Goal: Information Seeking & Learning: Learn about a topic

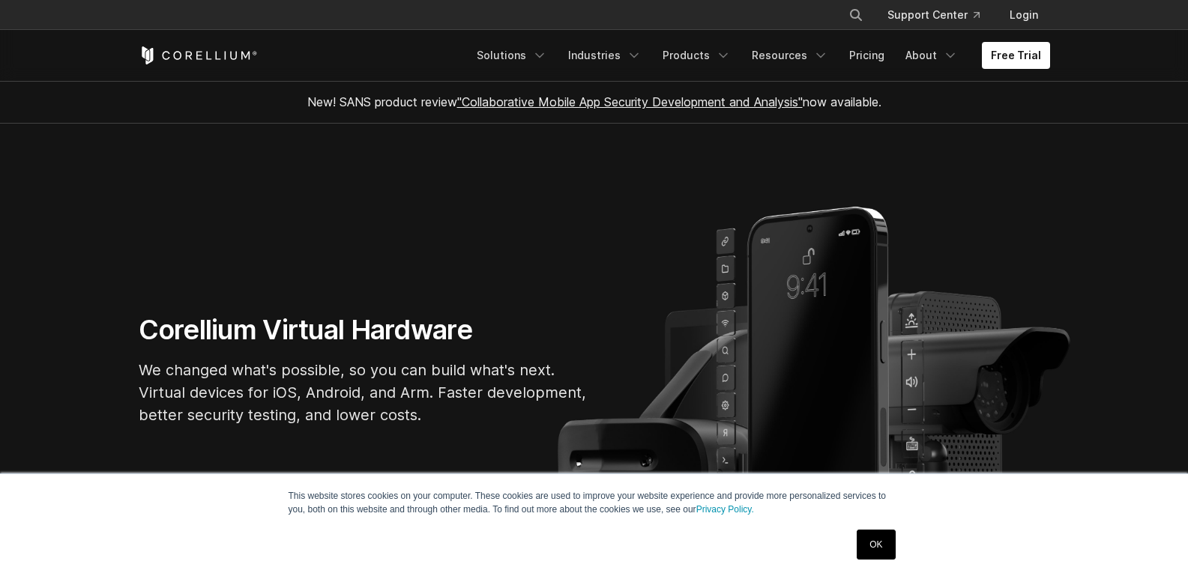
click at [883, 557] on link "OK" at bounding box center [876, 545] width 38 height 30
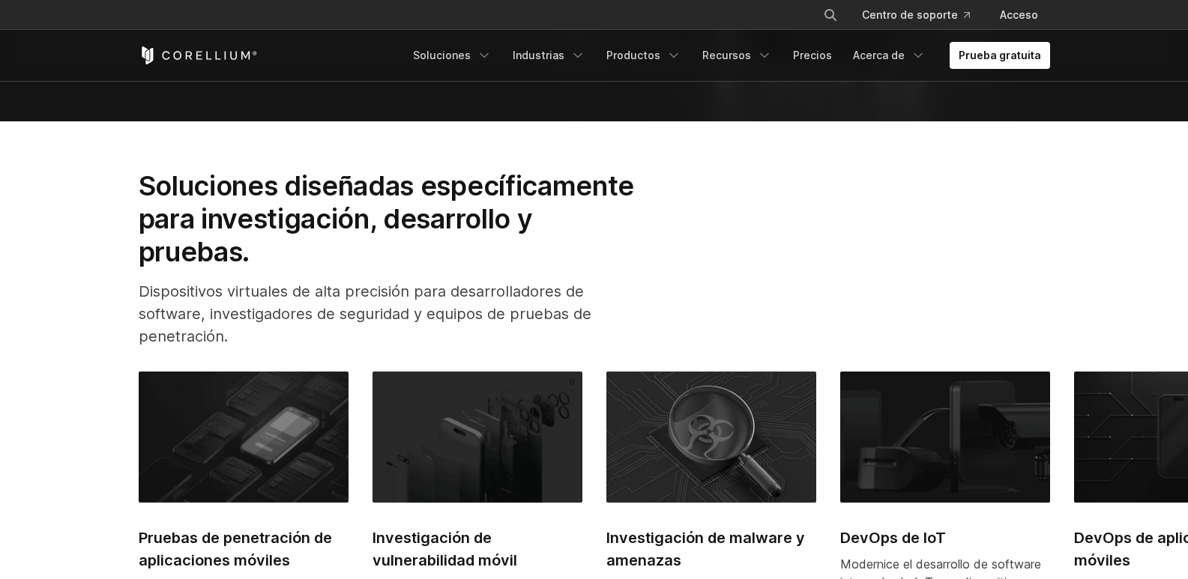
scroll to position [300, 0]
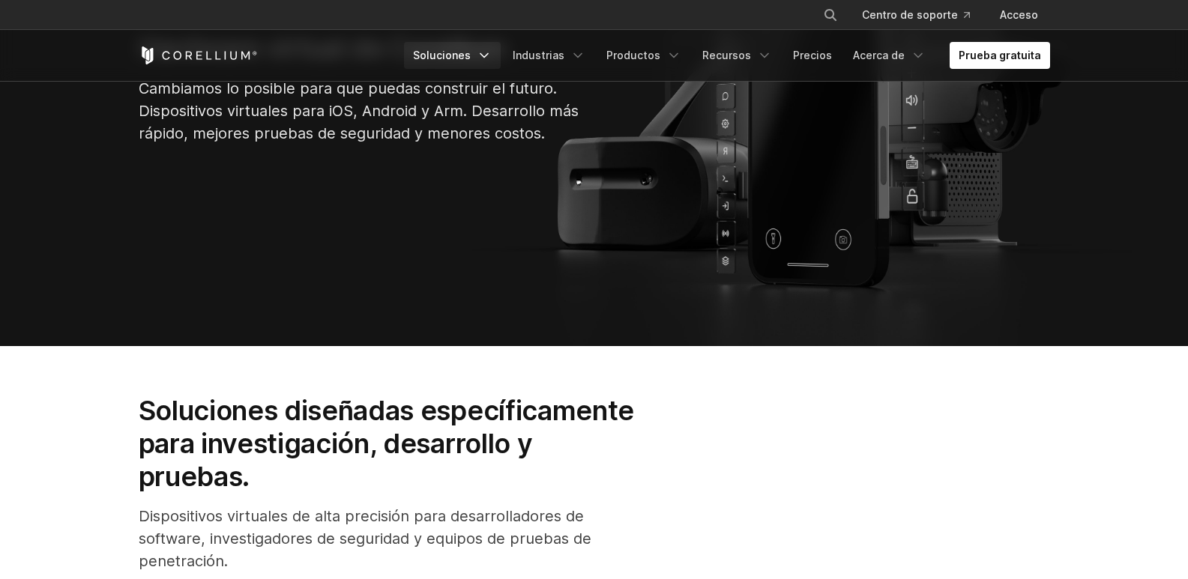
click at [488, 57] on polyline "Menú de navegación" at bounding box center [483, 56] width 7 height 4
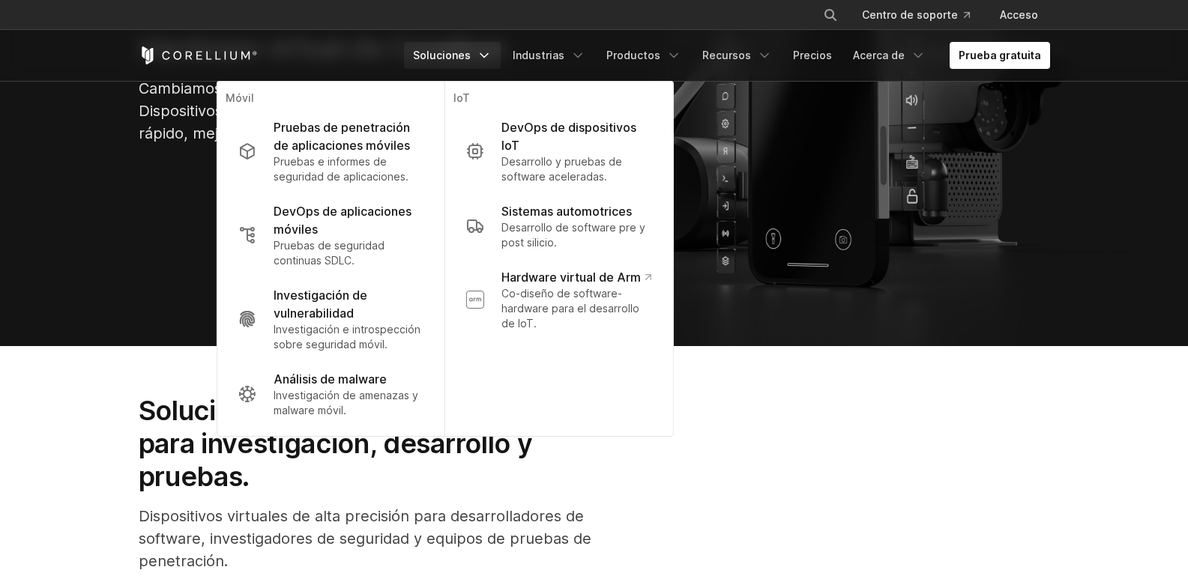
click at [878, 459] on div "Soluciones diseñadas específicamente para investigación, desarrollo y pruebas. …" at bounding box center [594, 489] width 941 height 191
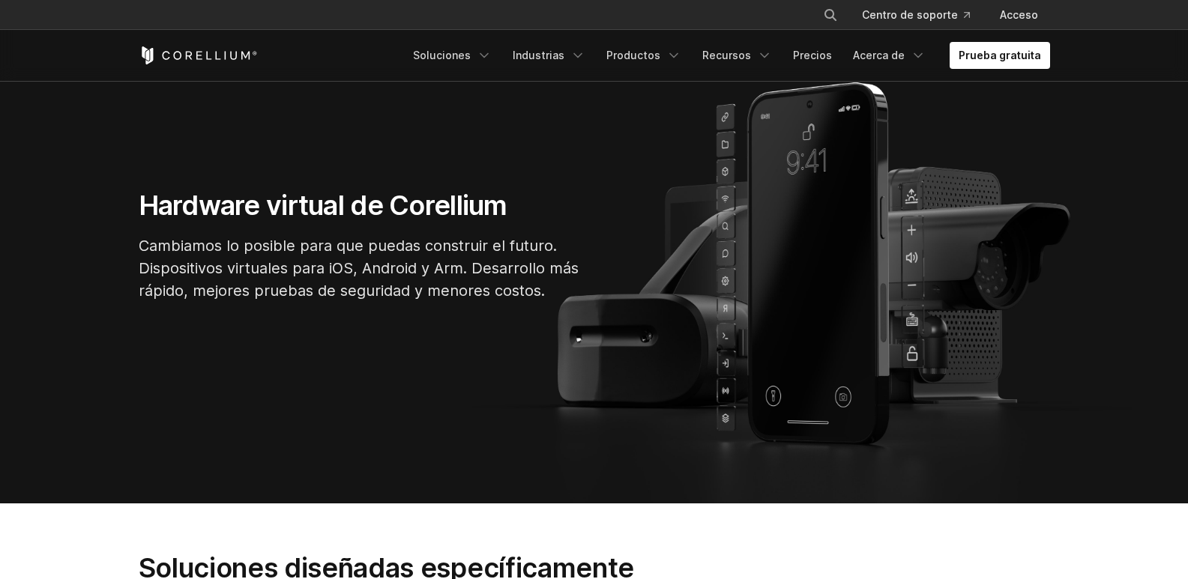
scroll to position [0, 0]
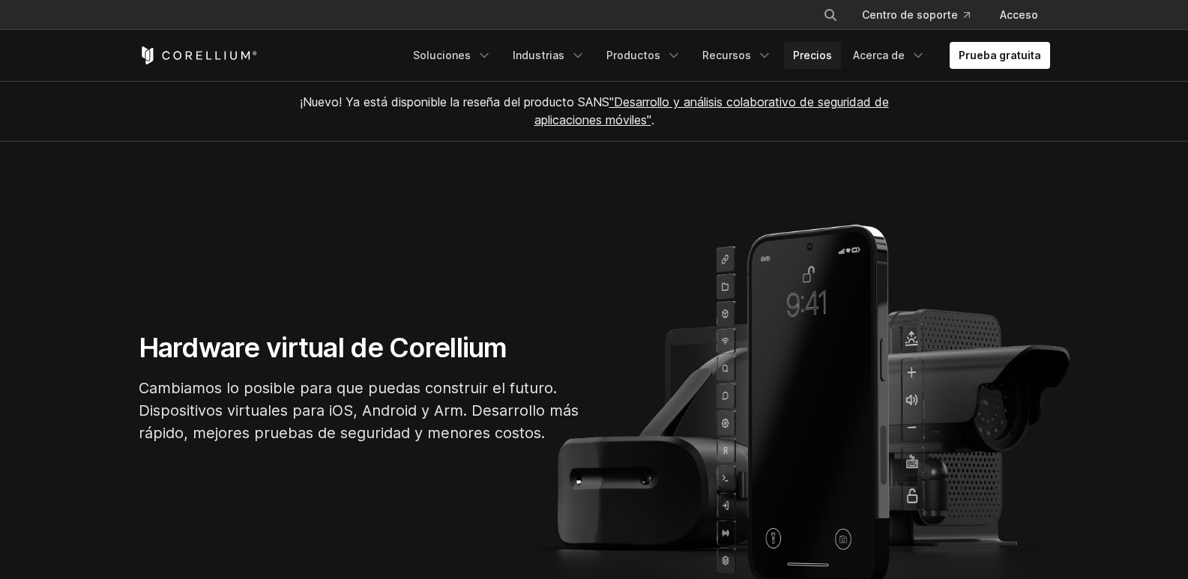
click at [825, 56] on font "Precios" at bounding box center [812, 55] width 39 height 13
click at [582, 56] on polyline "Menú de navegación" at bounding box center [577, 56] width 7 height 4
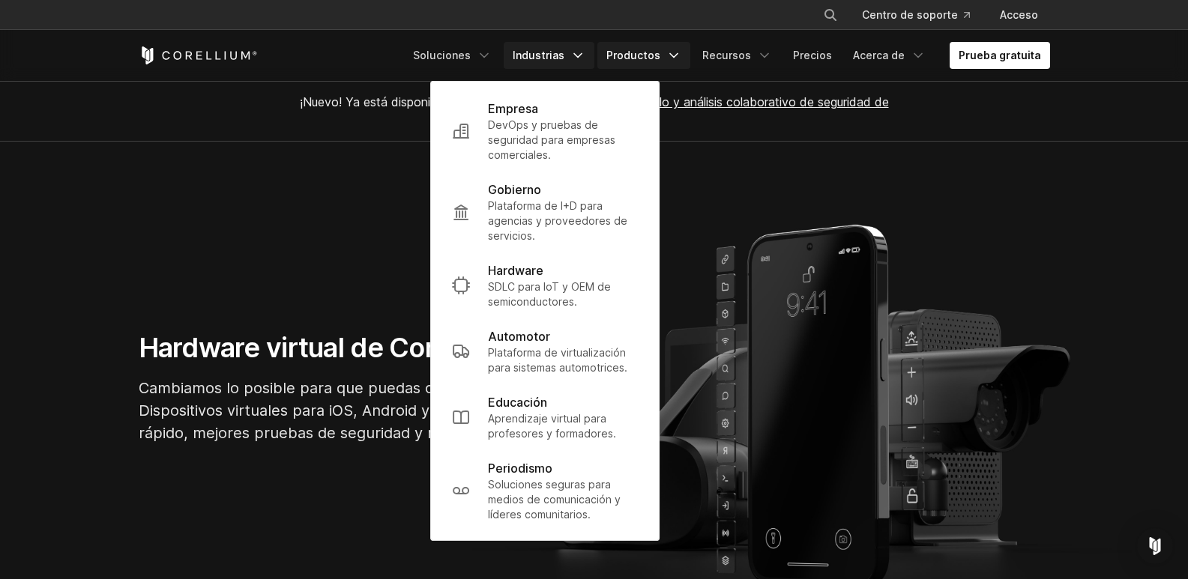
click at [674, 55] on link "Productos" at bounding box center [643, 55] width 93 height 27
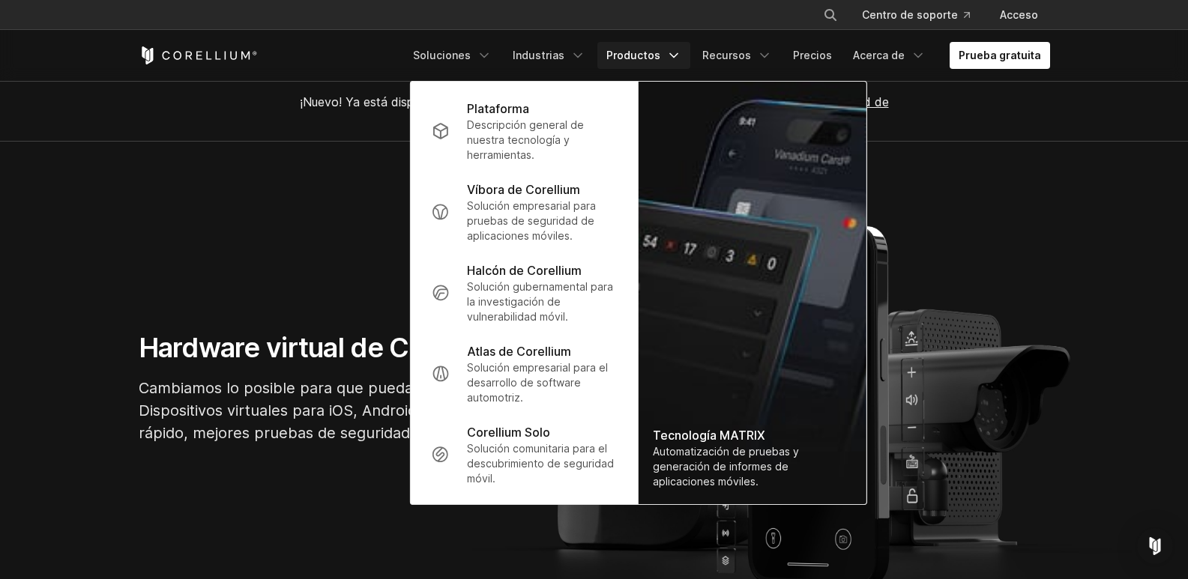
click at [1021, 247] on section "Hardware virtual de Corellium Cambiamos lo posible para que puedas construir el…" at bounding box center [594, 394] width 1188 height 504
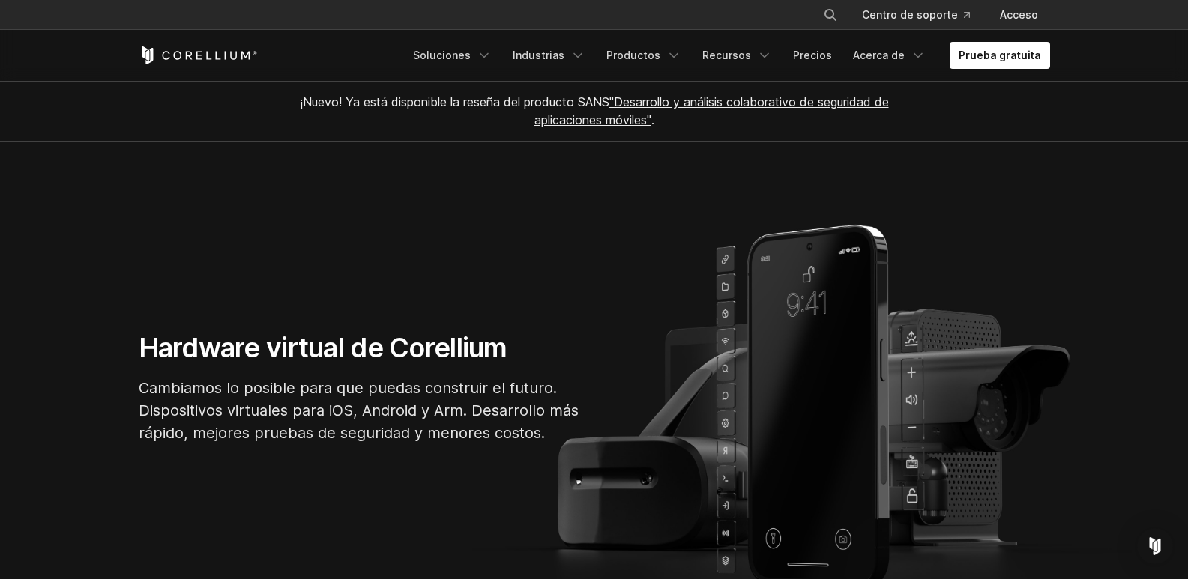
scroll to position [75, 0]
